Goal: Information Seeking & Learning: Check status

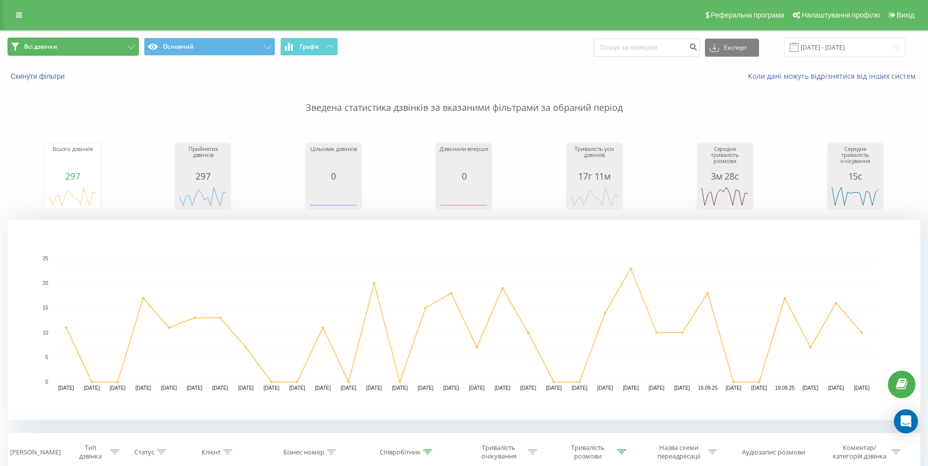
click at [110, 48] on button "Всі дзвінки" at bounding box center [73, 47] width 131 height 18
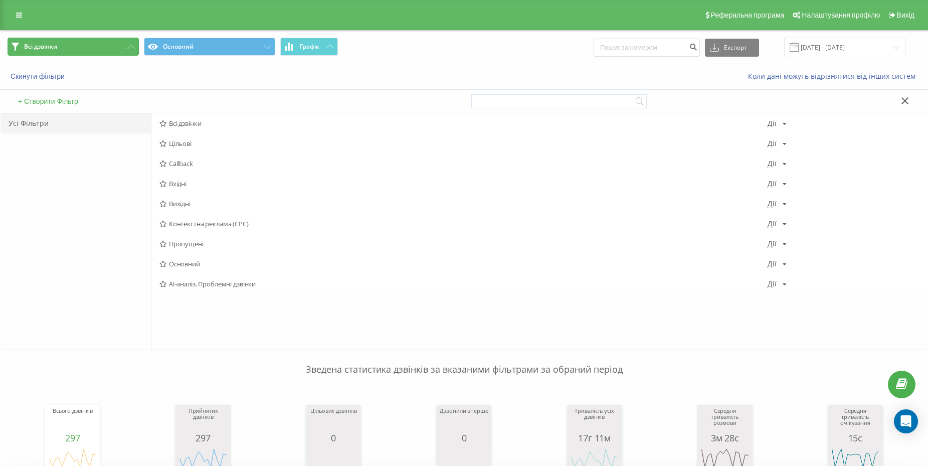
click at [113, 46] on button "Всі дзвінки" at bounding box center [73, 47] width 131 height 18
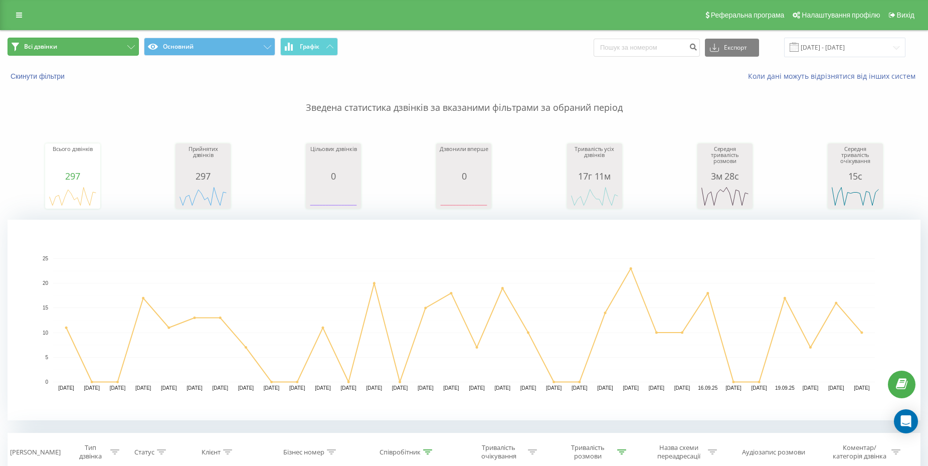
click at [114, 48] on button "Всі дзвінки" at bounding box center [73, 47] width 131 height 18
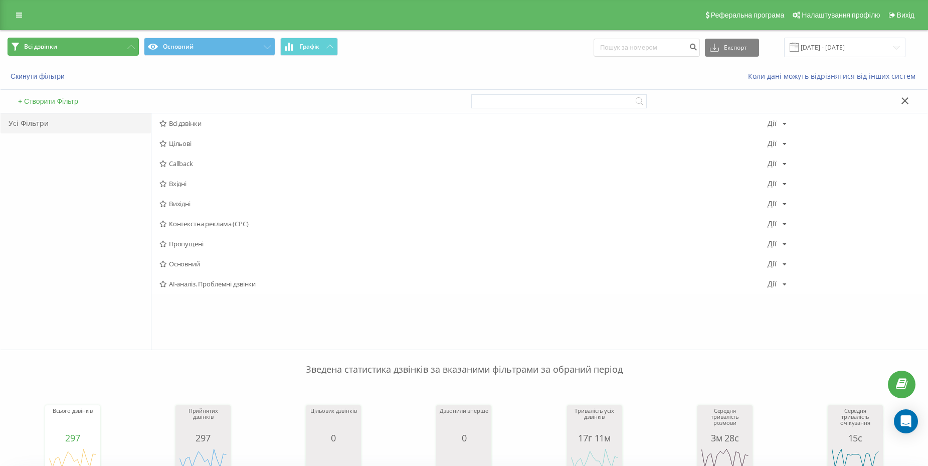
click at [111, 43] on button "Всі дзвінки" at bounding box center [73, 47] width 131 height 18
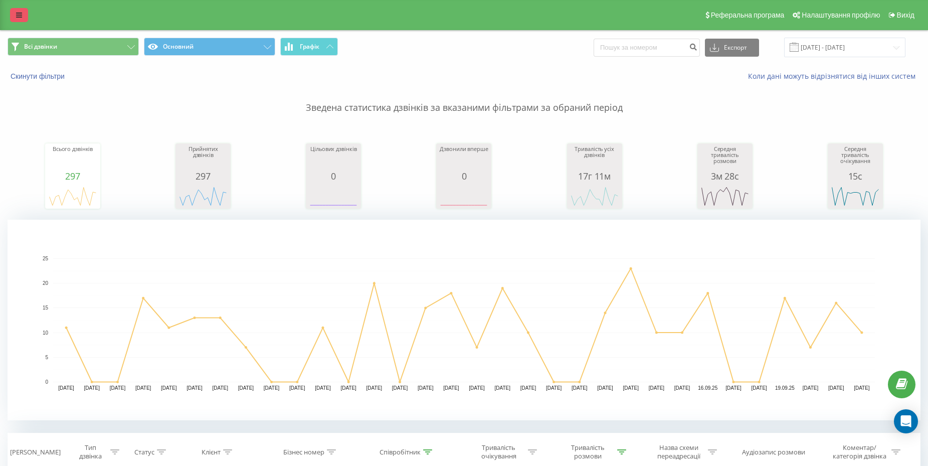
click at [17, 9] on link at bounding box center [19, 15] width 18 height 14
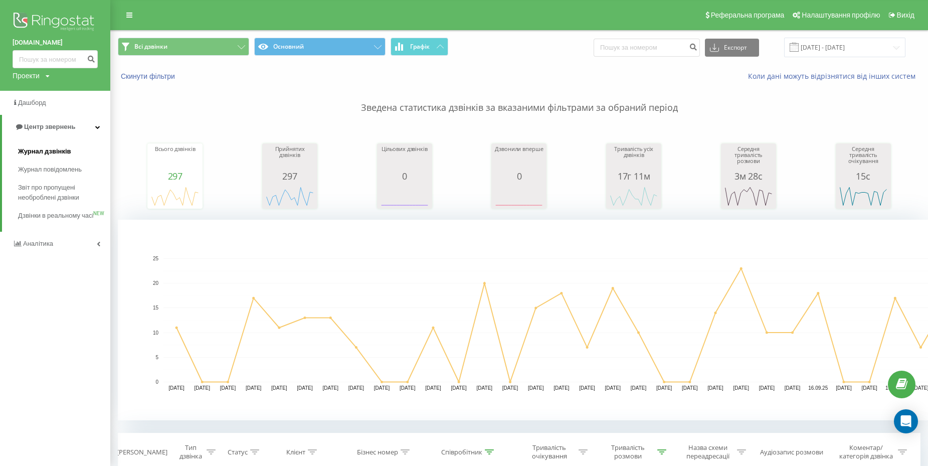
click at [74, 157] on link "Журнал дзвінків" at bounding box center [64, 151] width 92 height 18
click at [67, 154] on span "Журнал дзвінків" at bounding box center [44, 151] width 53 height 10
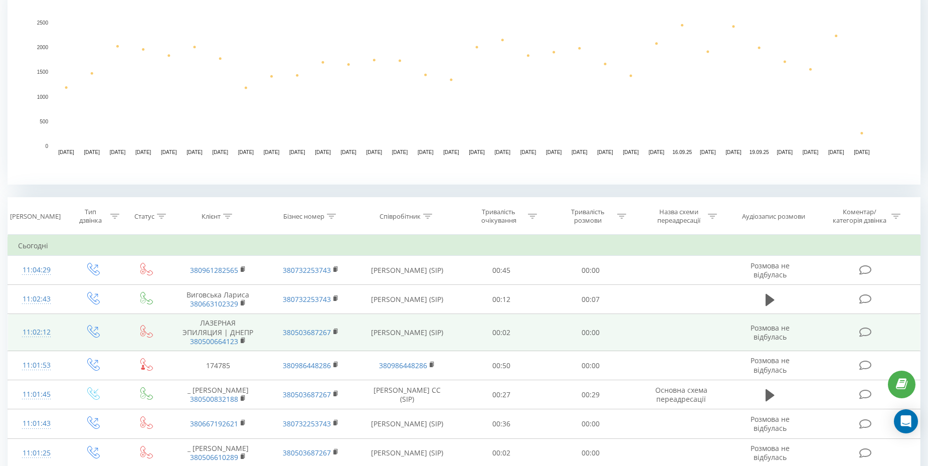
scroll to position [240, 0]
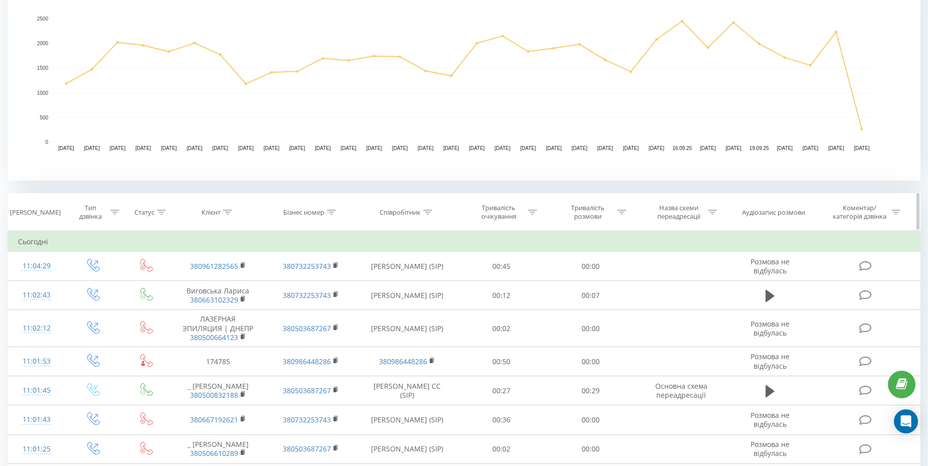
click at [535, 208] on div at bounding box center [532, 212] width 9 height 9
click at [531, 212] on icon at bounding box center [533, 212] width 9 height 5
click at [428, 210] on icon at bounding box center [427, 212] width 9 height 5
click at [413, 283] on input "text" at bounding box center [407, 284] width 88 height 18
type input "[PERSON_NAME]"
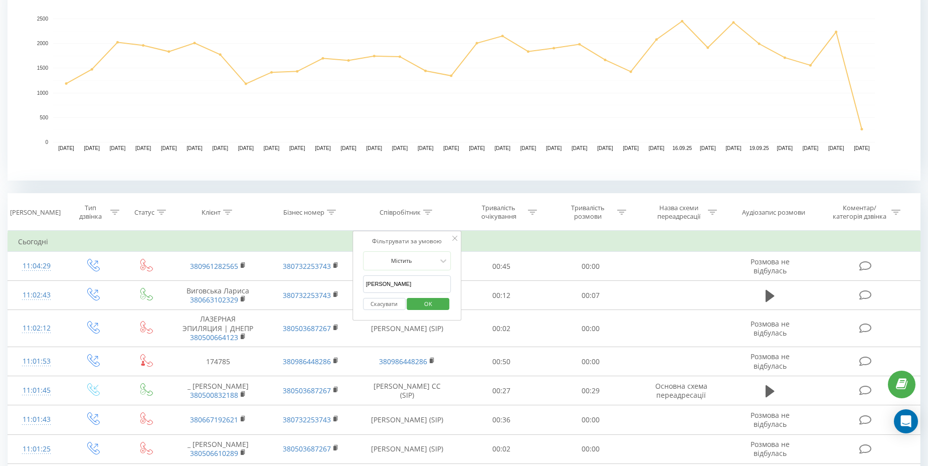
click at [443, 305] on button "OK" at bounding box center [428, 304] width 43 height 13
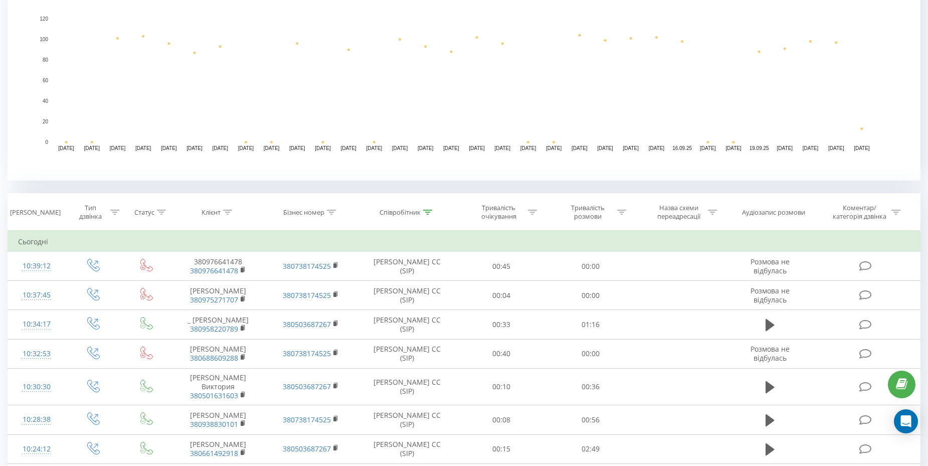
scroll to position [256, 0]
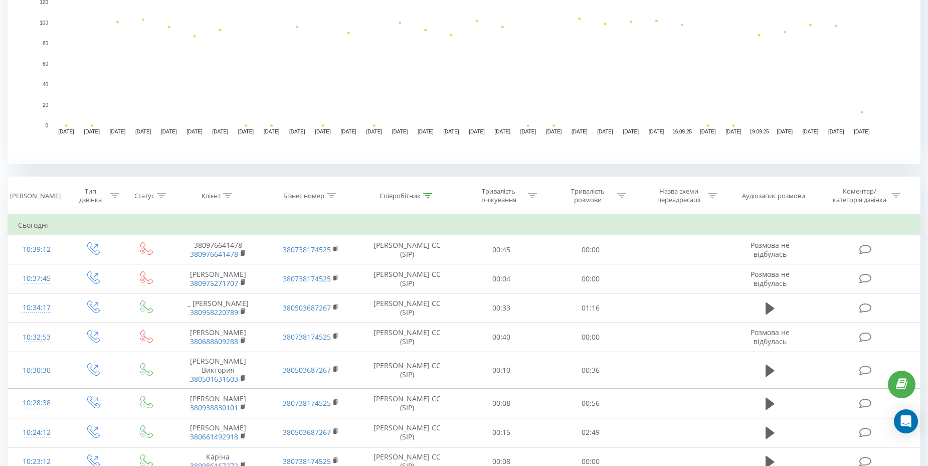
drag, startPoint x: 872, startPoint y: 109, endPoint x: 881, endPoint y: 76, distance: 34.2
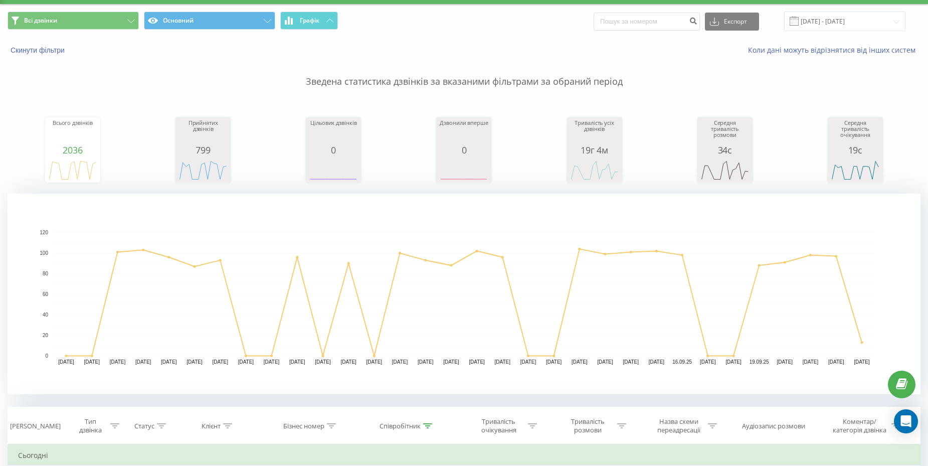
scroll to position [1, 0]
